Goal: Task Accomplishment & Management: Manage account settings

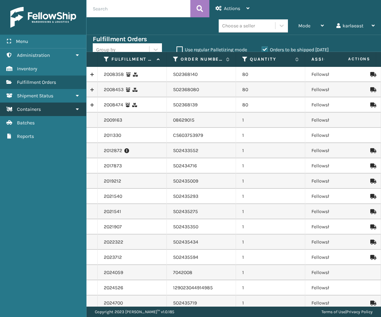
click at [39, 106] on link "Containers" at bounding box center [43, 110] width 86 height 14
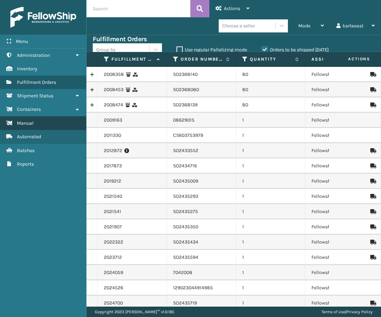
click at [39, 121] on link "Manual" at bounding box center [43, 123] width 86 height 14
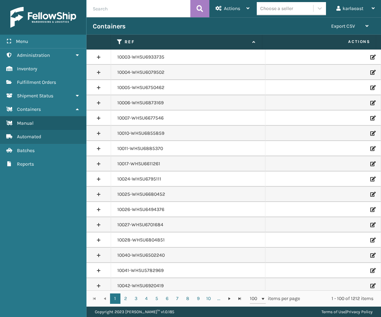
click at [125, 10] on input "text" at bounding box center [139, 8] width 104 height 17
paste input "PO50119"
type input "PO50119"
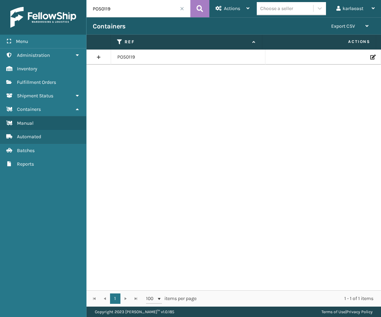
click at [371, 56] on icon at bounding box center [373, 57] width 4 height 5
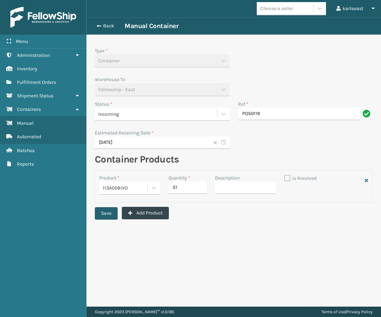
click at [112, 215] on button "Save" at bounding box center [106, 213] width 23 height 12
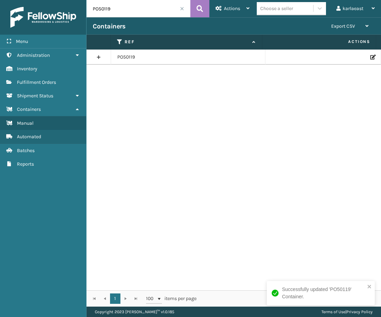
click at [371, 58] on icon at bounding box center [373, 57] width 4 height 5
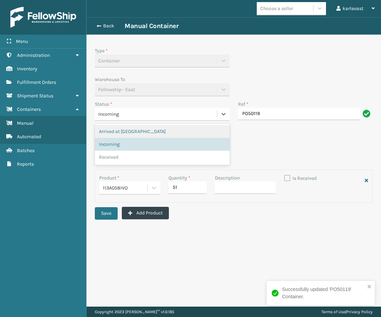
click at [134, 116] on div "Incoming" at bounding box center [155, 114] width 115 height 7
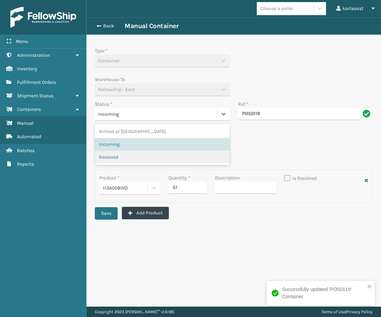
click at [113, 156] on span "Received" at bounding box center [108, 156] width 19 height 7
checkbox input "true"
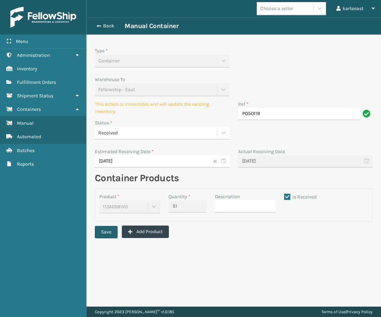
click at [114, 228] on button "Save" at bounding box center [106, 232] width 23 height 12
